Goal: Information Seeking & Learning: Compare options

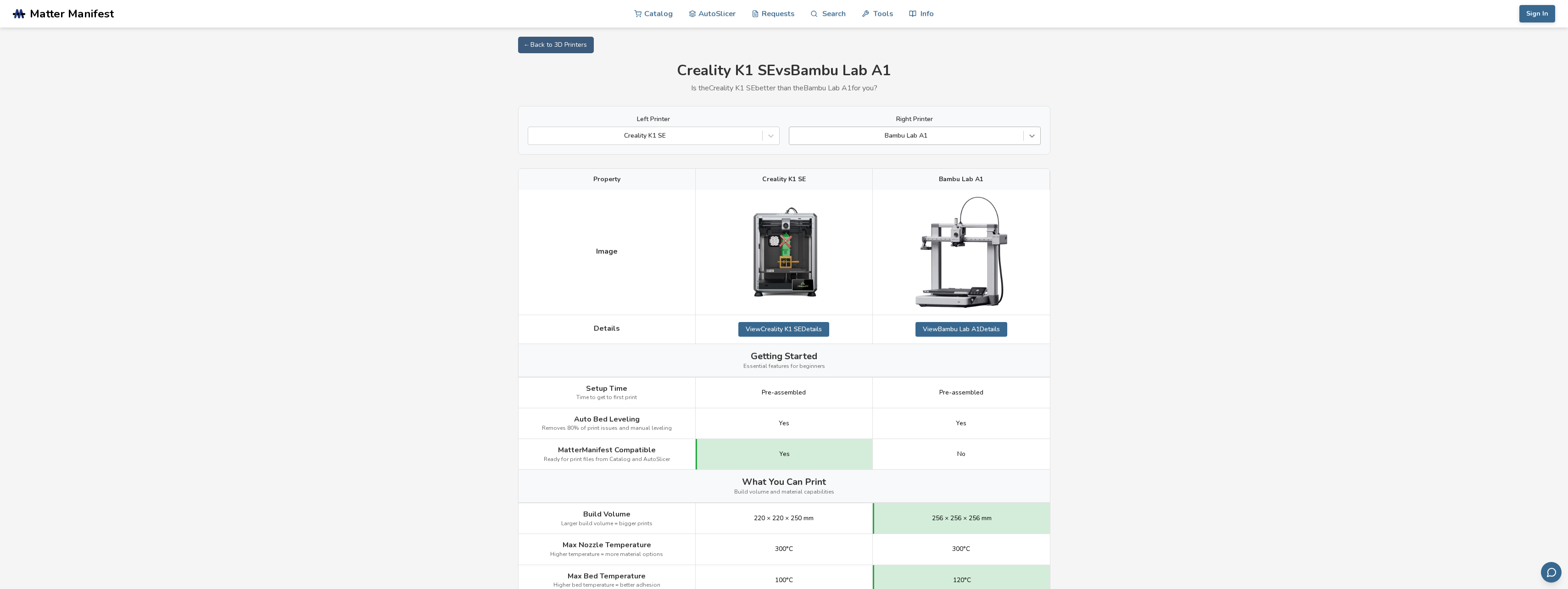
click at [1033, 136] on icon at bounding box center [1032, 136] width 5 height 3
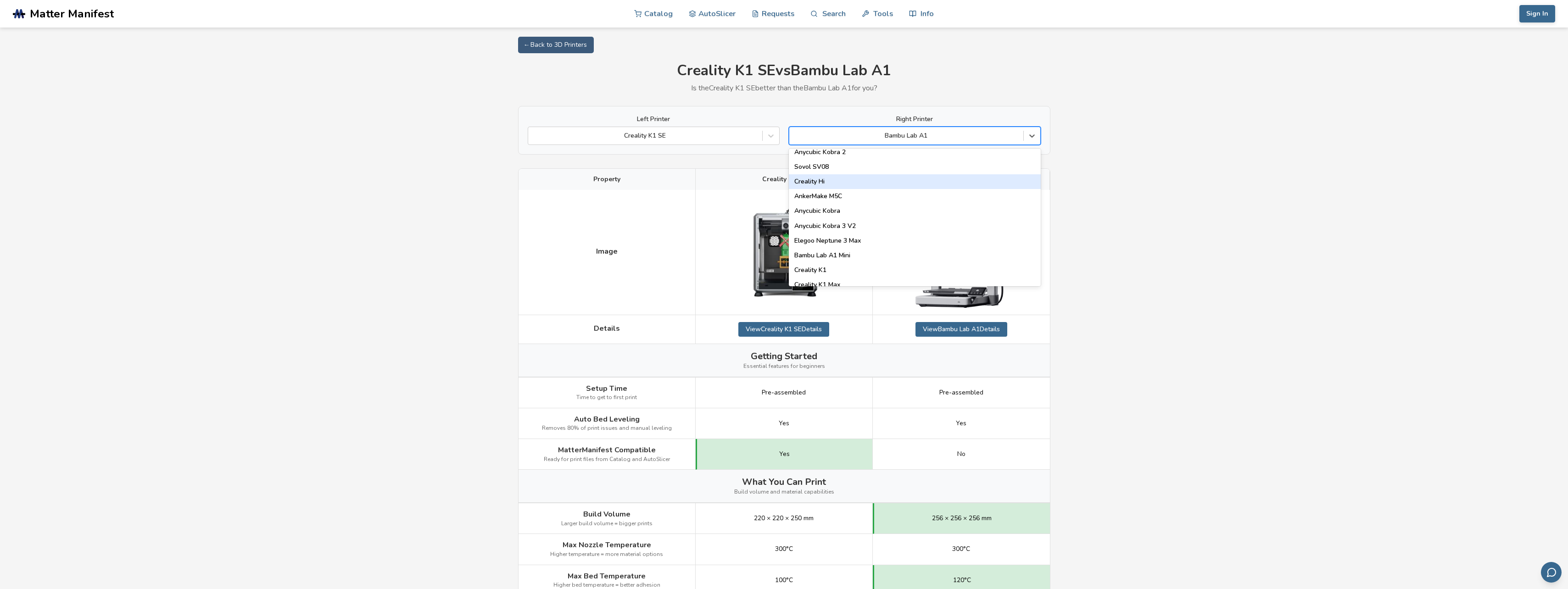
scroll to position [138, 0]
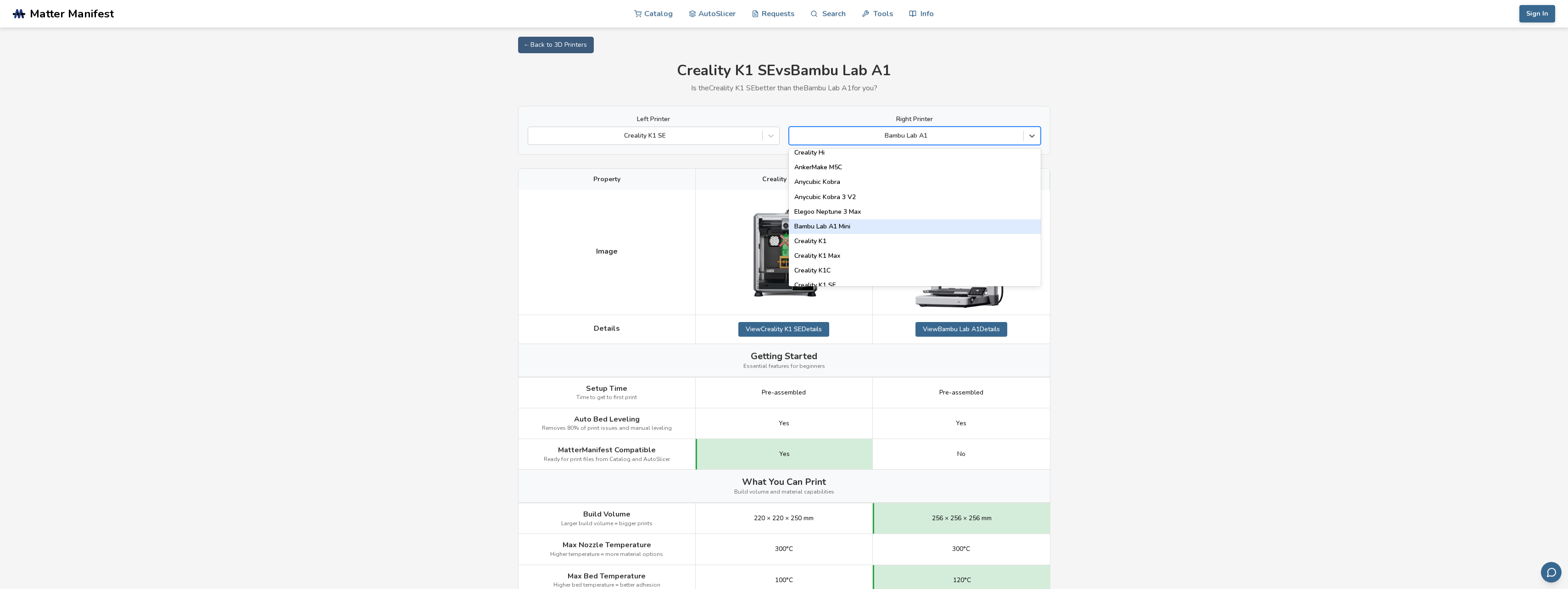
click at [842, 230] on div "Bambu Lab A1 Mini" at bounding box center [915, 226] width 252 height 15
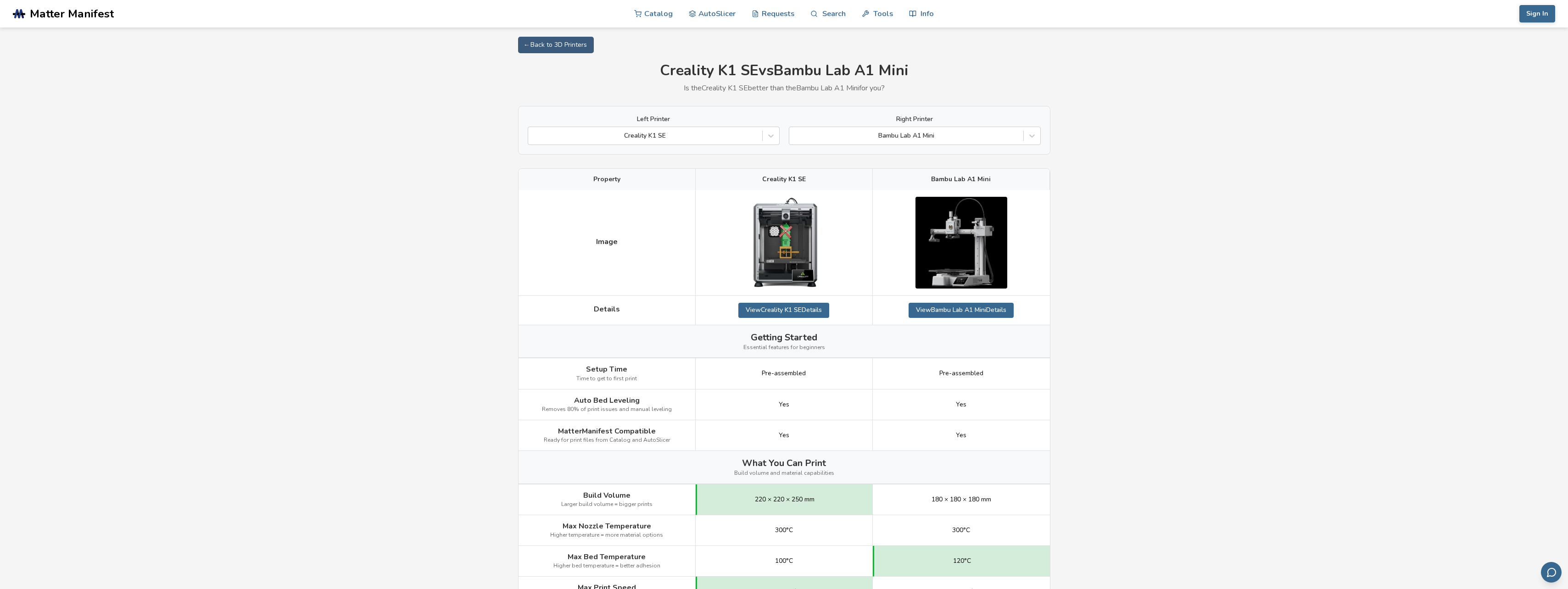
click at [75, 18] on span "Matter Manifest" at bounding box center [72, 13] width 84 height 13
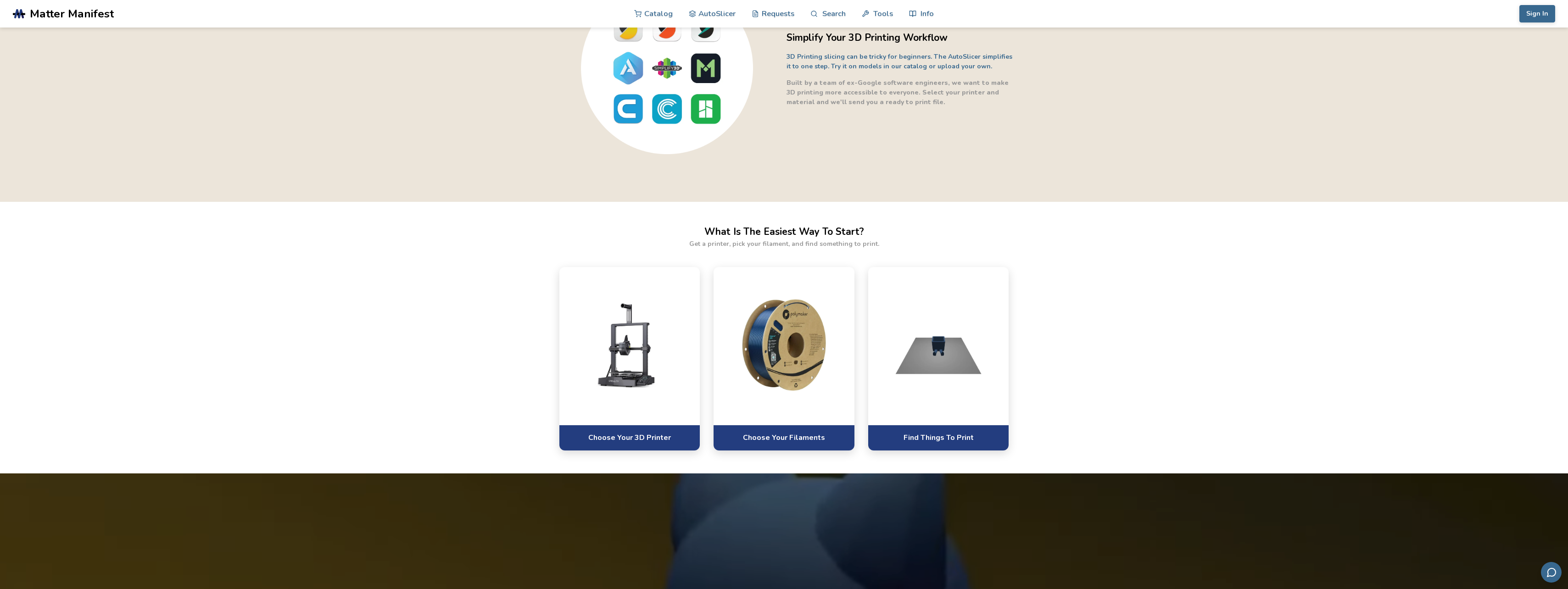
scroll to position [321, 0]
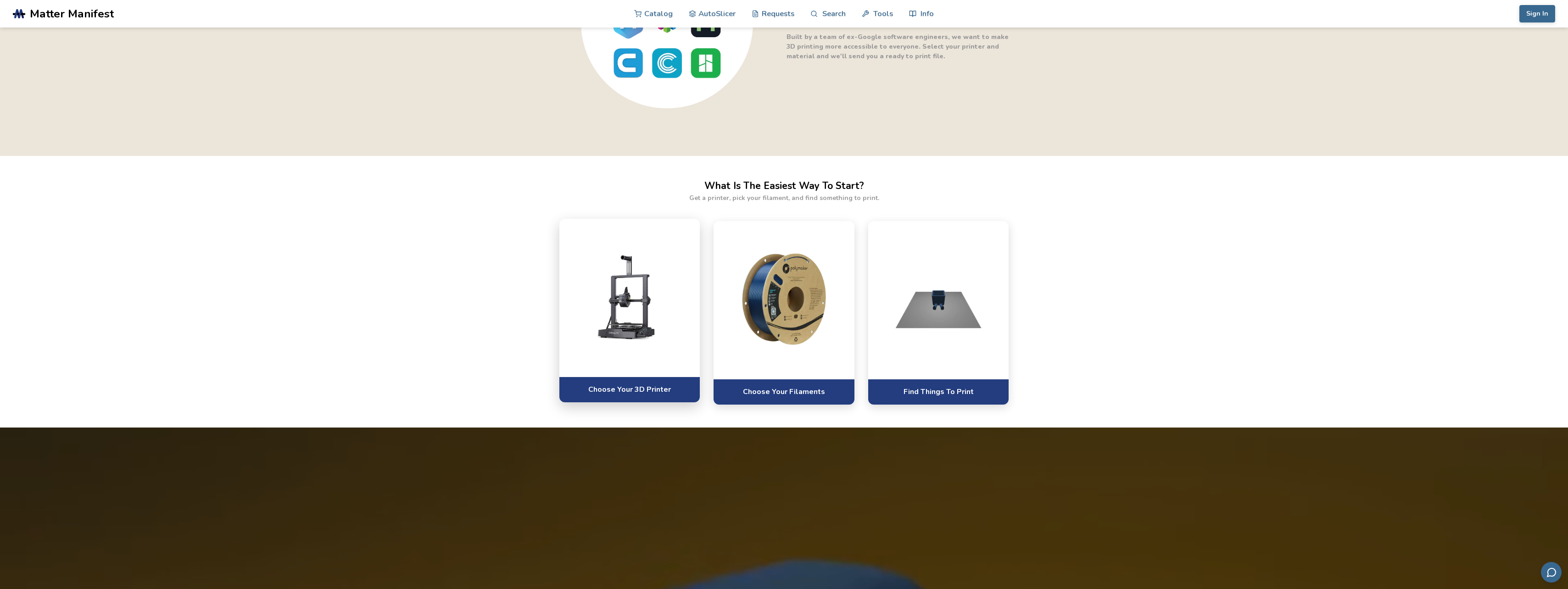
click at [635, 343] on img at bounding box center [629, 296] width 122 height 92
